Goal: Task Accomplishment & Management: Manage account settings

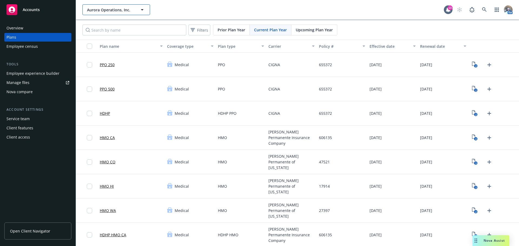
click at [106, 6] on button "Aurora Operations, Inc." at bounding box center [116, 9] width 68 height 11
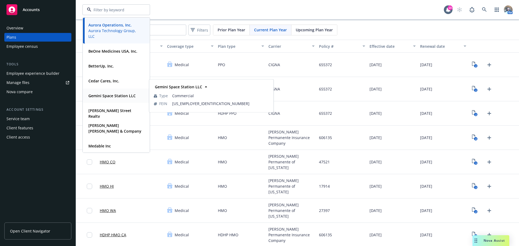
click at [112, 99] on div "Gemini Space Station LLC" at bounding box center [111, 96] width 51 height 8
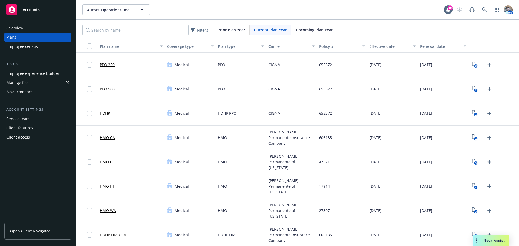
click at [18, 31] on div "Overview" at bounding box center [14, 28] width 17 height 9
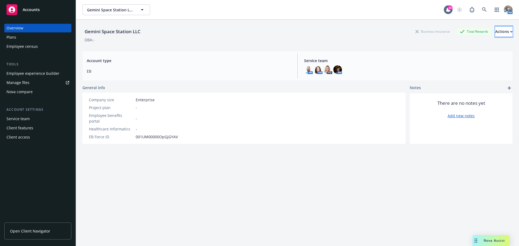
click at [495, 29] on div "Actions" at bounding box center [503, 31] width 17 height 10
click at [492, 44] on link "Edit account summary" at bounding box center [483, 44] width 58 height 11
select select "US"
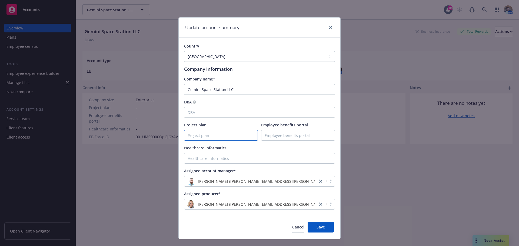
click at [213, 132] on input "Project plan" at bounding box center [220, 135] width 73 height 10
paste input "[URL][DOMAIN_NAME]"
type input "[URL][DOMAIN_NAME]"
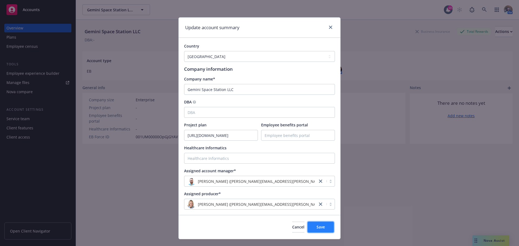
click at [316, 229] on span "Save" at bounding box center [320, 227] width 8 height 5
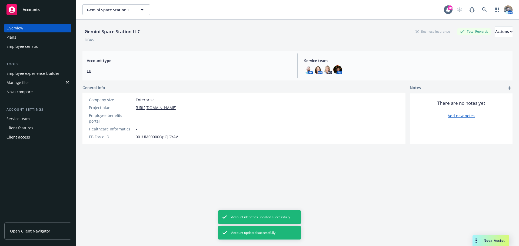
click at [11, 37] on div "Plans" at bounding box center [11, 37] width 10 height 9
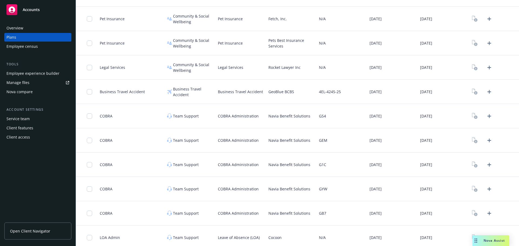
scroll to position [1217, 0]
